Goal: Check status: Check status

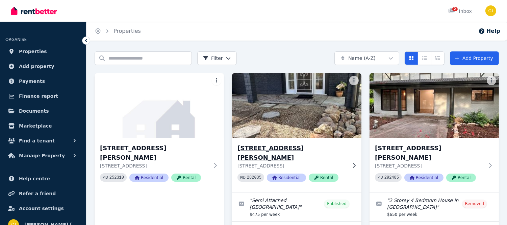
click at [292, 146] on h3 "[STREET_ADDRESS][PERSON_NAME]" at bounding box center [291, 152] width 109 height 19
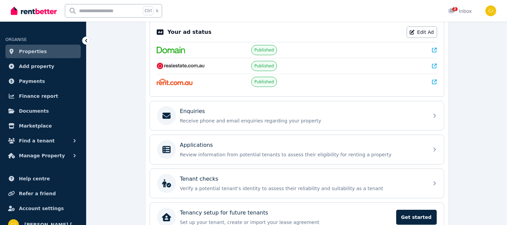
scroll to position [178, 0]
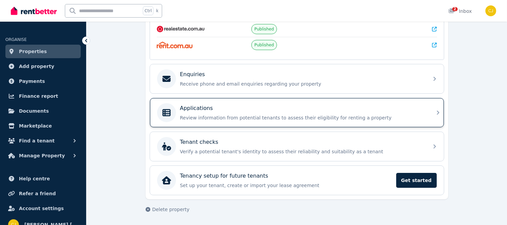
click at [436, 113] on icon at bounding box center [438, 112] width 8 height 8
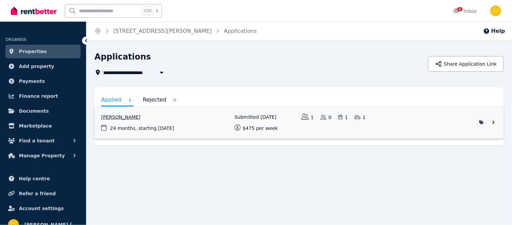
click at [198, 116] on link "View application: Amy Burnett" at bounding box center [300, 122] width 410 height 31
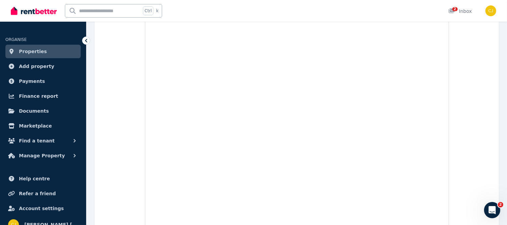
scroll to position [5420, 0]
